Goal: Find specific page/section: Find specific page/section

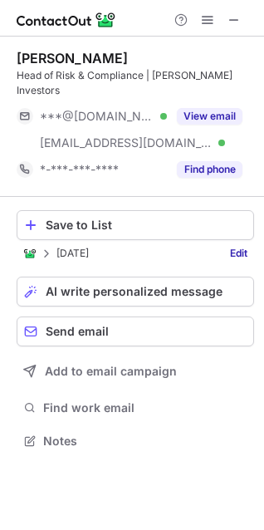
scroll to position [415, 264]
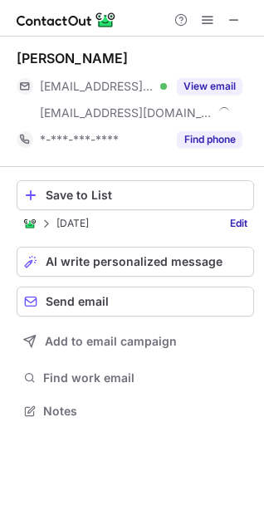
scroll to position [400, 264]
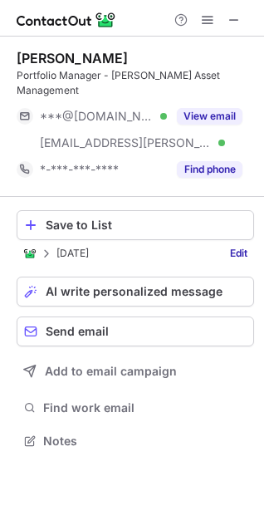
scroll to position [8, 8]
click at [236, 19] on span at bounding box center [234, 19] width 13 height 13
